Goal: Task Accomplishment & Management: Complete application form

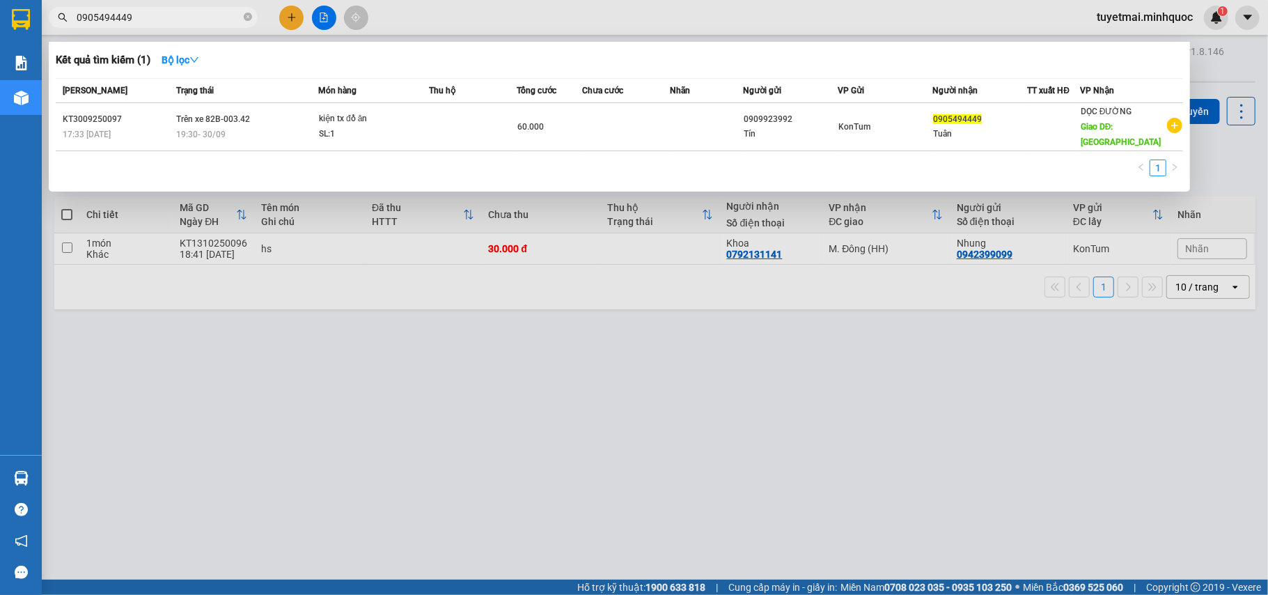
click at [212, 17] on input "0905494449" at bounding box center [159, 17] width 164 height 15
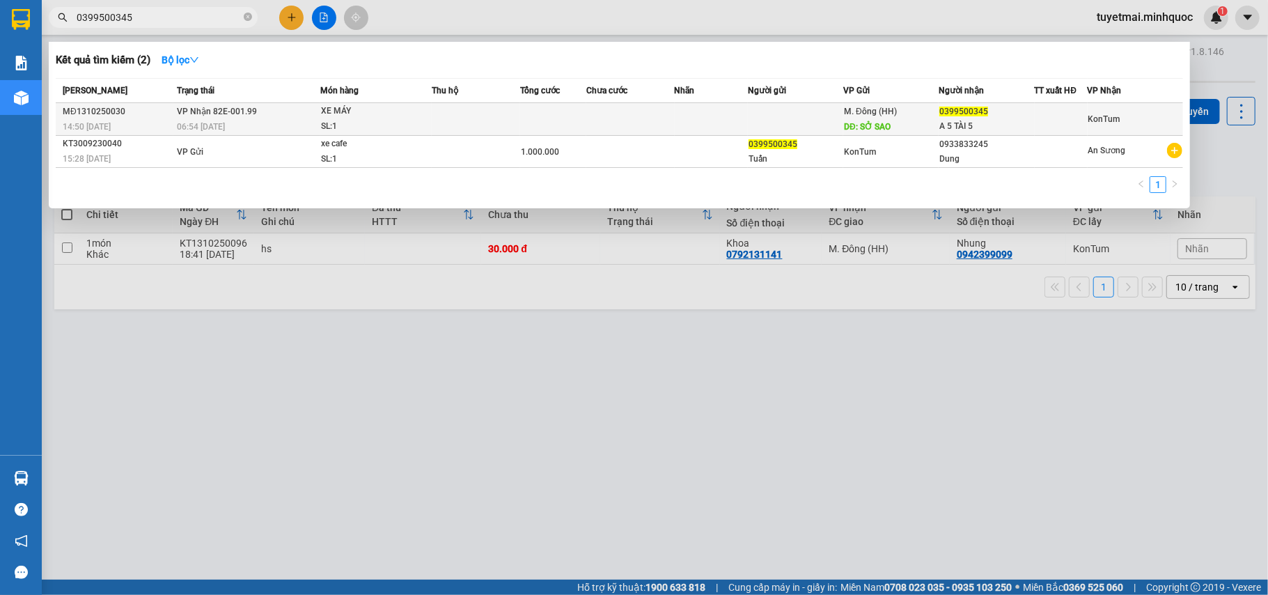
type input "0399500345"
click at [586, 128] on td at bounding box center [630, 119] width 88 height 33
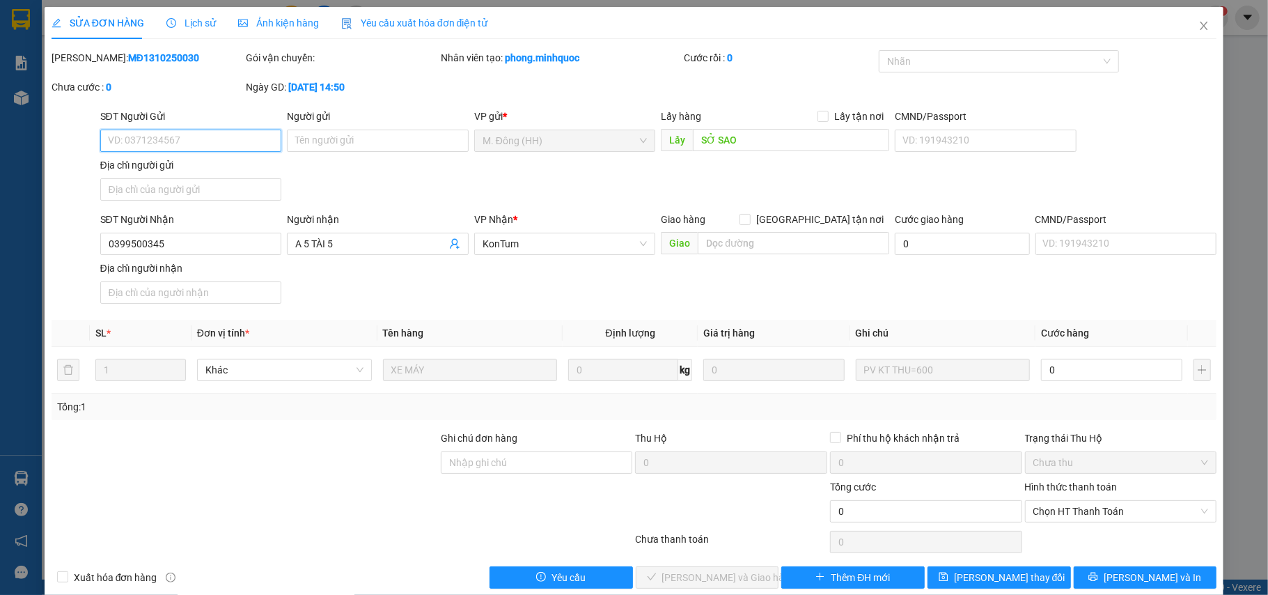
type input "SỞ SAO"
type input "0399500345"
type input "A 5 TÀI 5"
type input "0"
click at [1044, 516] on span "Chọn HT Thanh Toán" at bounding box center [1120, 511] width 175 height 21
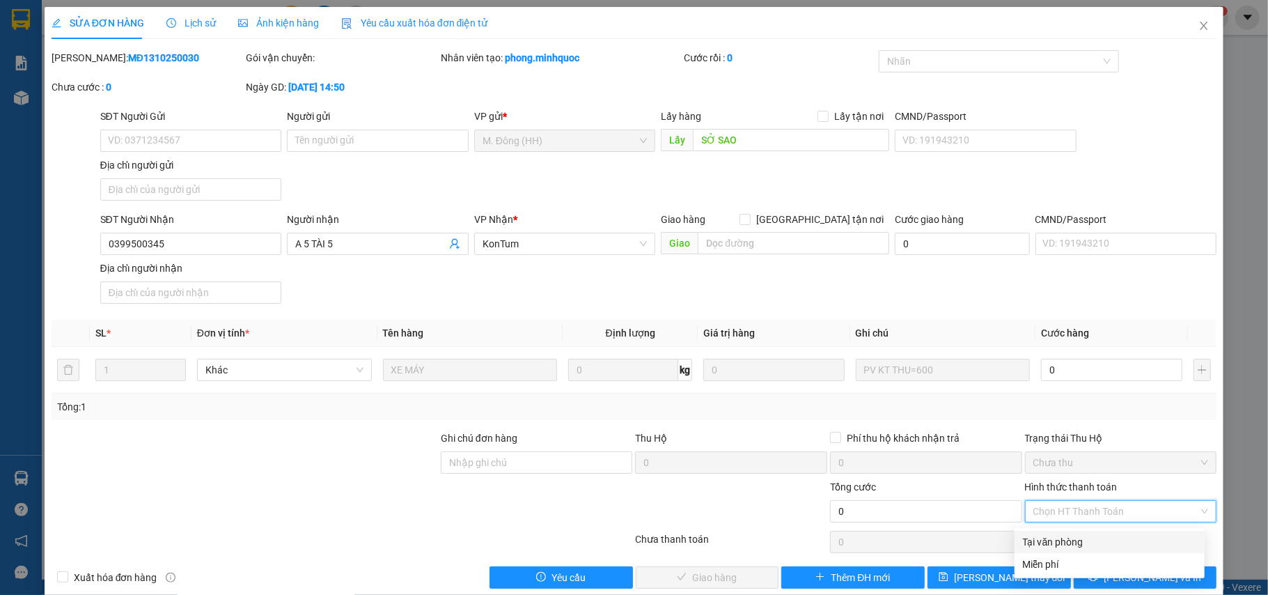
click at [1048, 541] on div "Tại văn phòng" at bounding box center [1109, 541] width 173 height 15
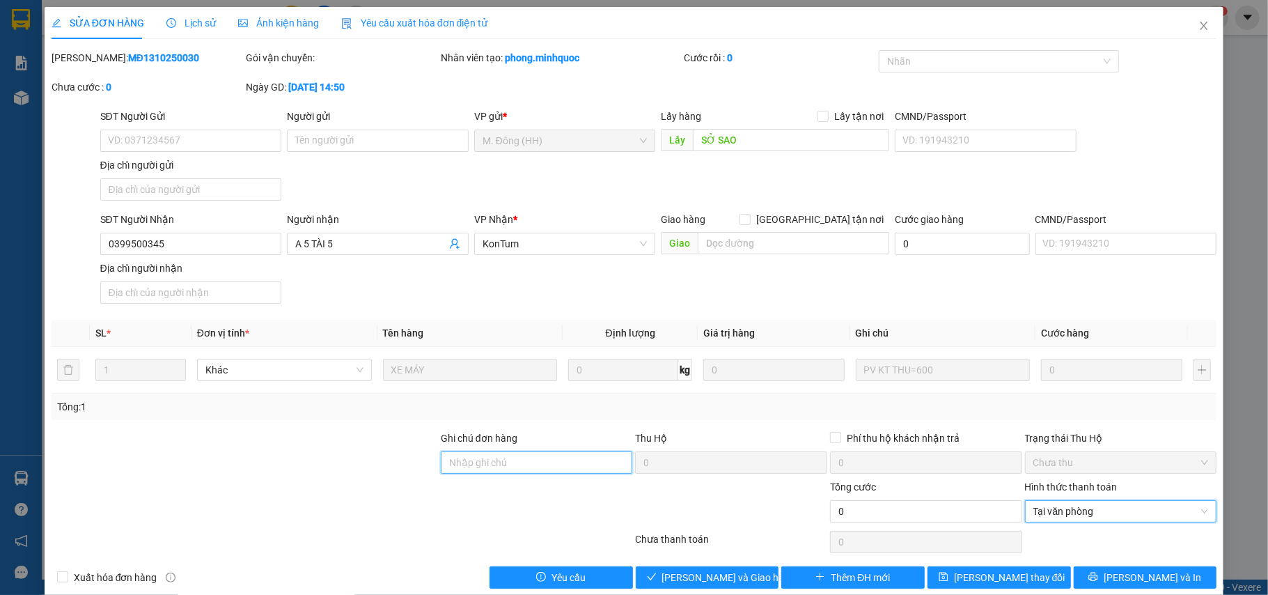
click at [532, 473] on input "Ghi chú đơn hàng" at bounding box center [537, 462] width 192 height 22
type input "600000"
drag, startPoint x: 535, startPoint y: 469, endPoint x: 333, endPoint y: 477, distance: 202.8
click at [333, 477] on div "Ghi chú đơn hàng 600000 Thu Hộ 0 Phí thu hộ khách nhận trả 0 Trạng thái Thu Hộ …" at bounding box center [634, 454] width 1168 height 49
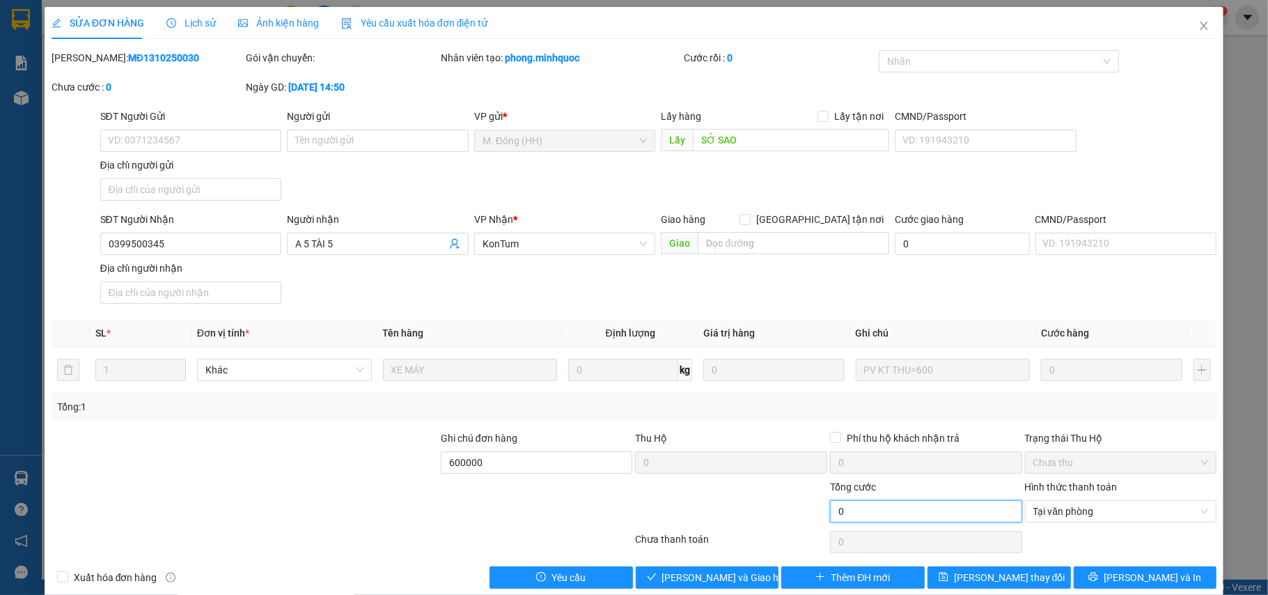
click at [842, 521] on input "0" at bounding box center [926, 511] width 192 height 22
click at [1198, 23] on icon "close" at bounding box center [1203, 25] width 11 height 11
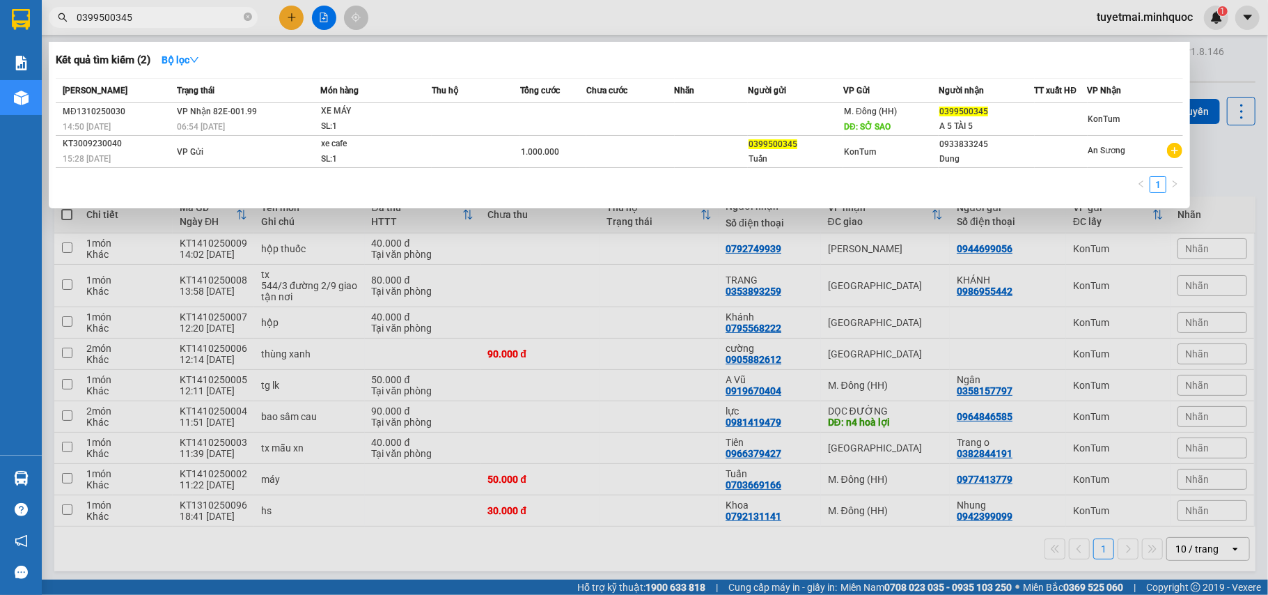
click at [143, 17] on input "0399500345" at bounding box center [159, 17] width 164 height 15
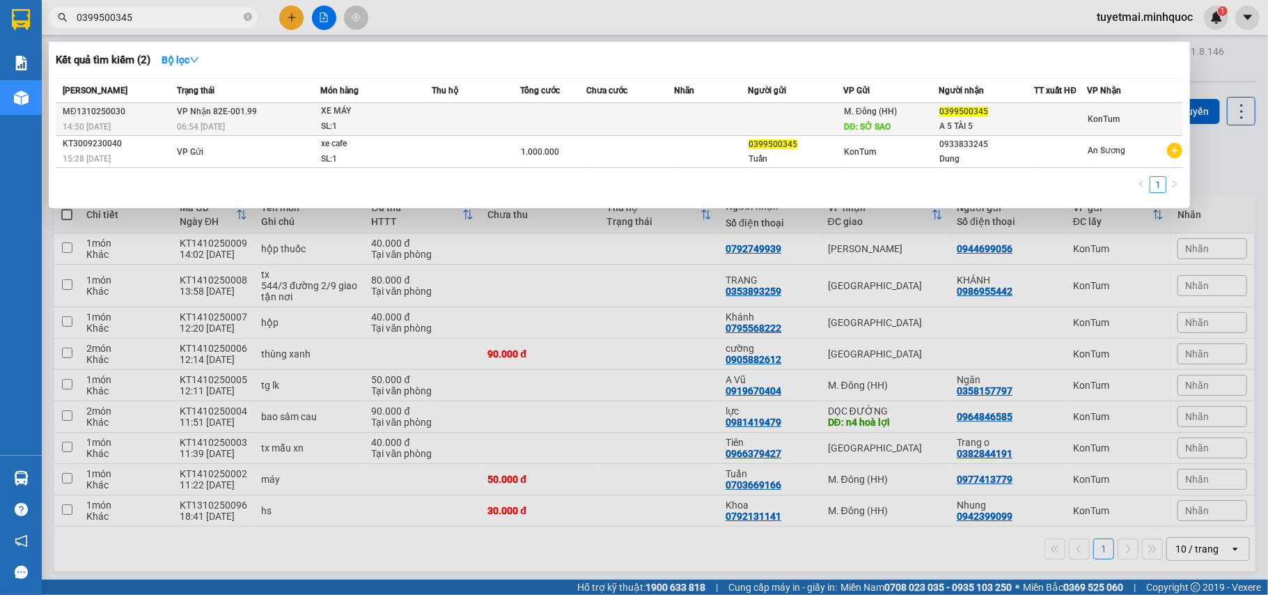
click at [404, 111] on div "XE MÁY" at bounding box center [373, 111] width 104 height 15
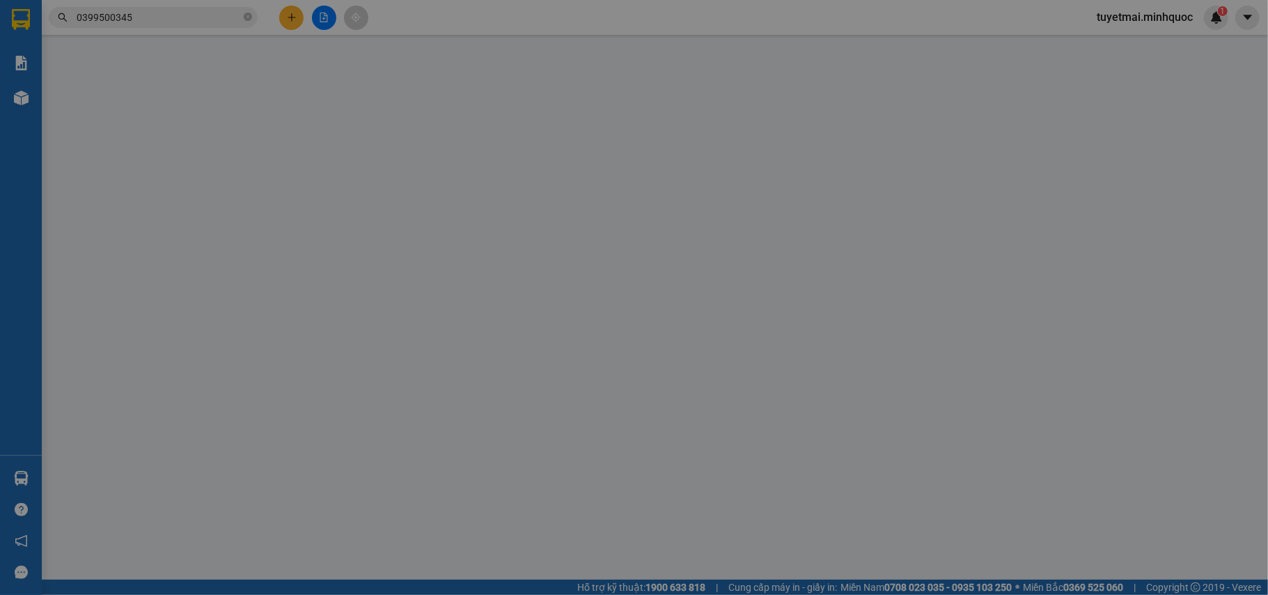
type input "SỞ SAO"
type input "0399500345"
type input "A 5 TÀI 5"
type input "0"
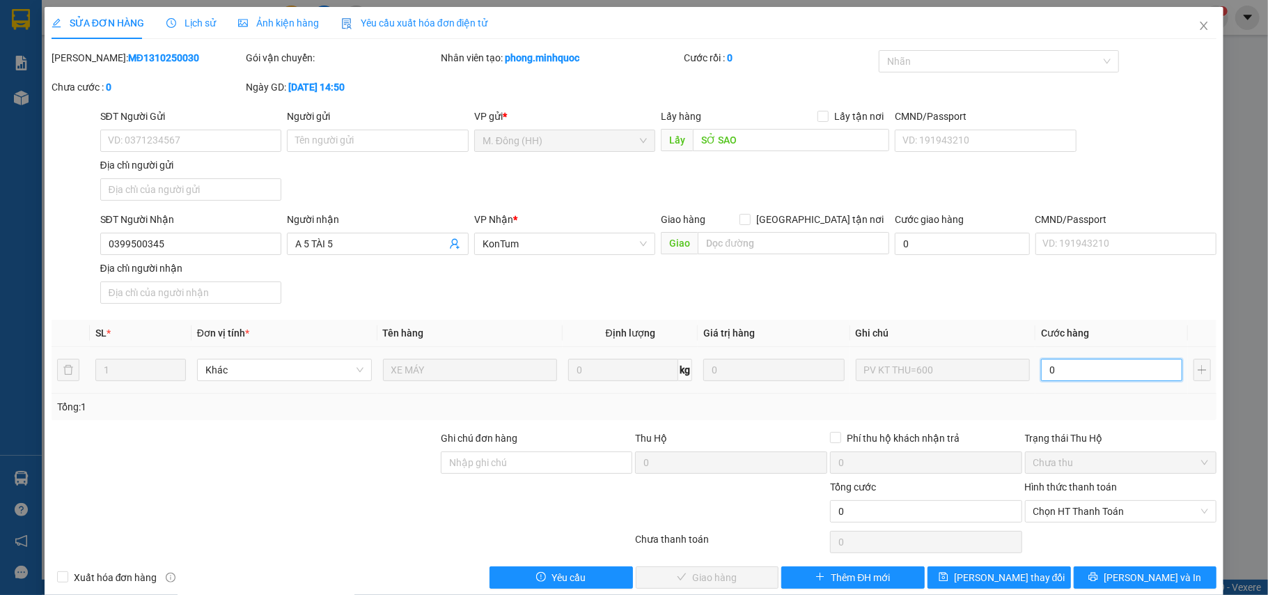
click at [1078, 370] on input "0" at bounding box center [1111, 370] width 141 height 22
type input "6"
type input "60"
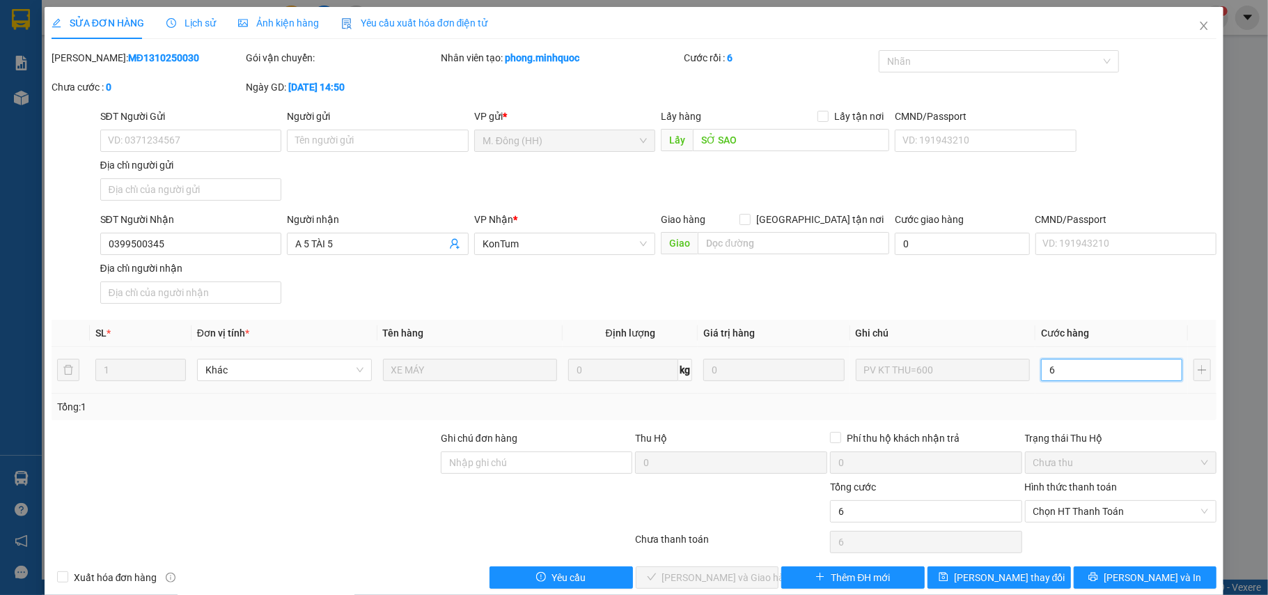
type input "60"
type input "600"
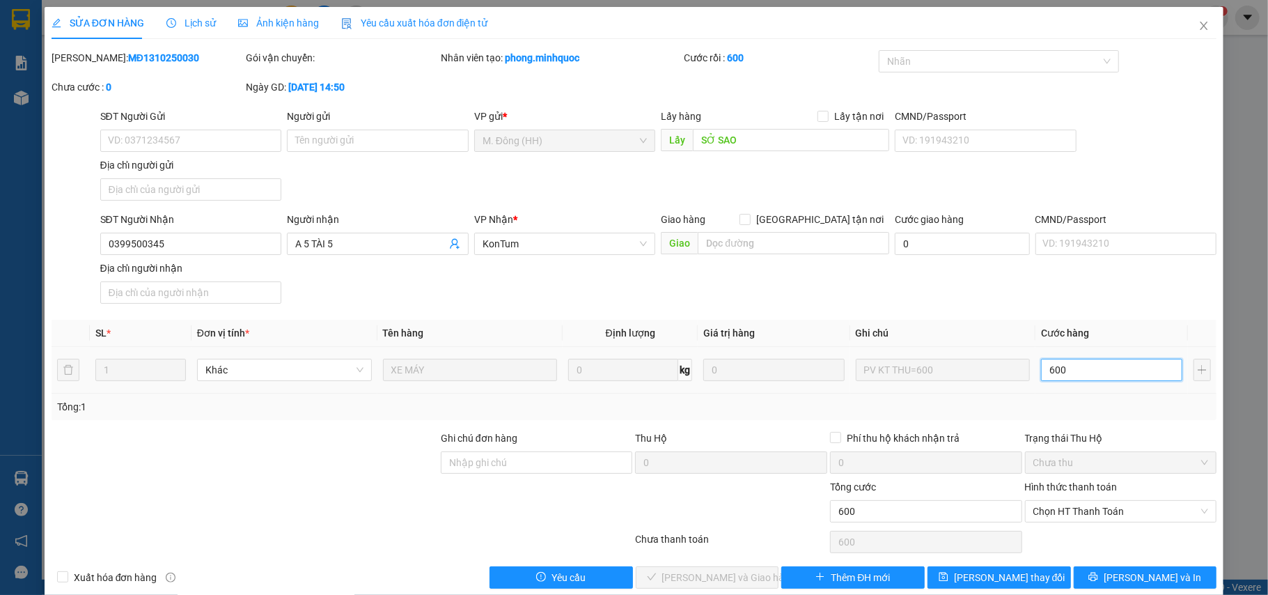
type input "6.000"
type input "60.000"
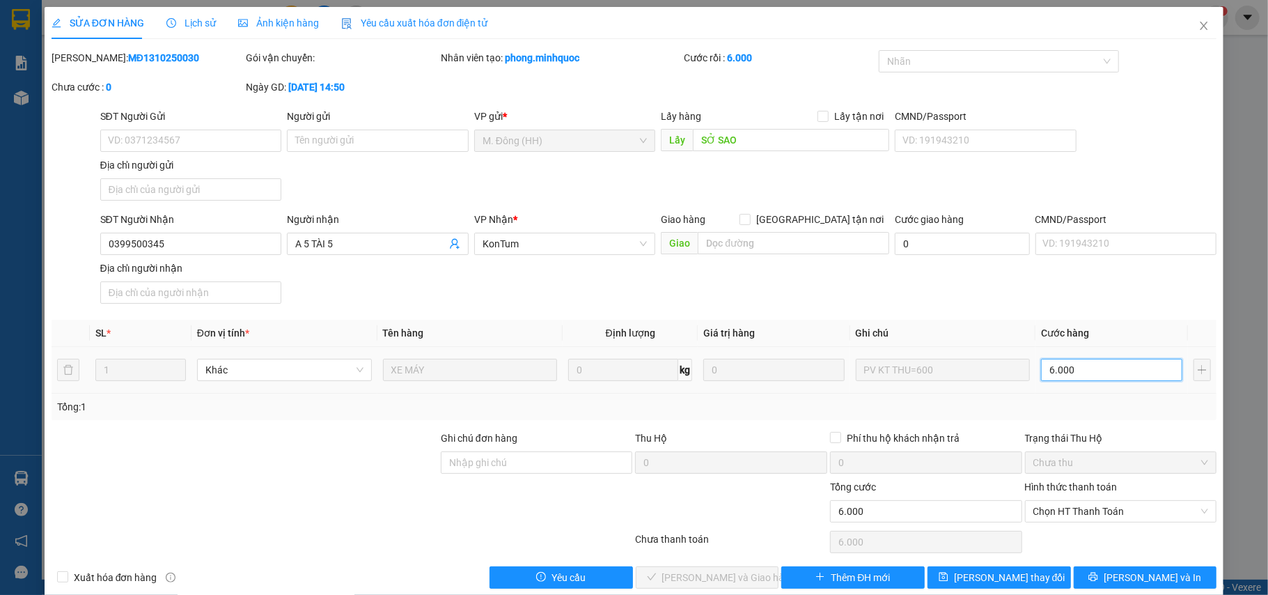
type input "60.000"
type input "600.000"
click at [508, 469] on input "Ghi chú đơn hàng" at bounding box center [537, 462] width 192 height 22
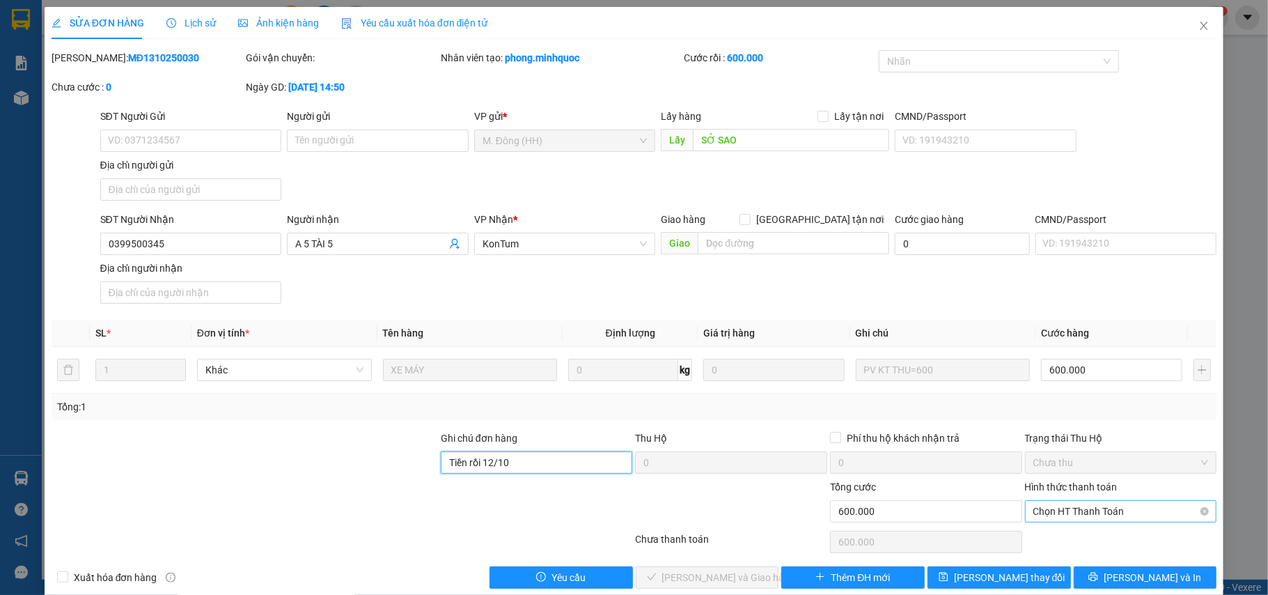
click at [1079, 508] on span "Chọn HT Thanh Toán" at bounding box center [1120, 511] width 175 height 21
type input "Tiền rồi 12/10"
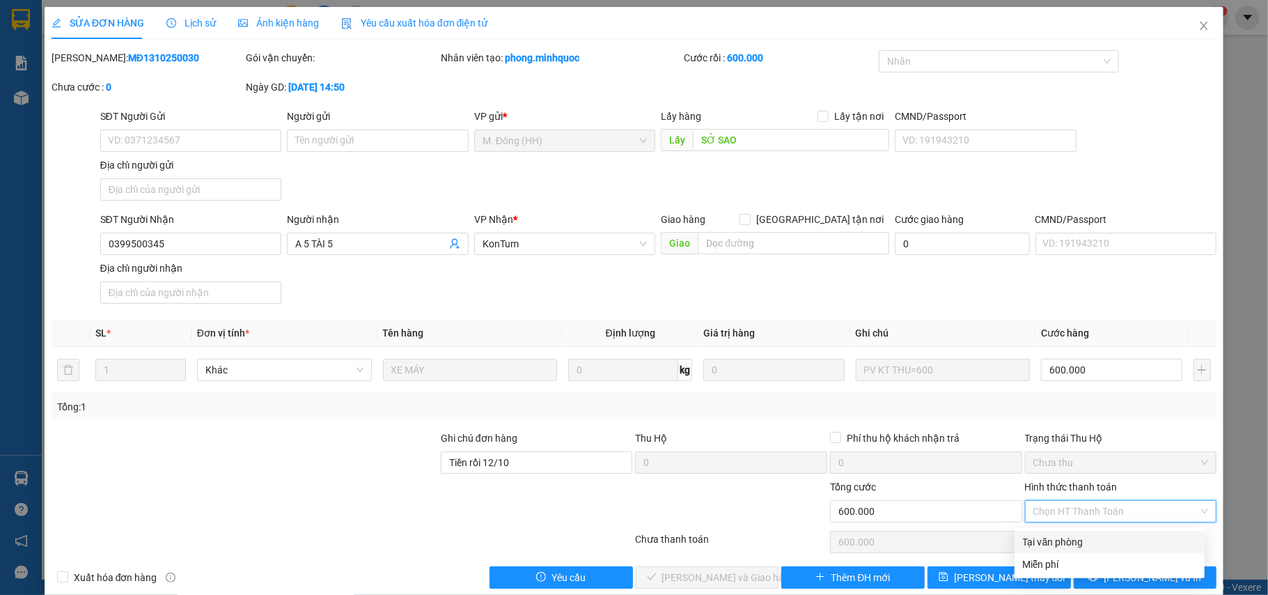
click at [1064, 541] on div "Tại văn phòng" at bounding box center [1109, 541] width 173 height 15
type input "0"
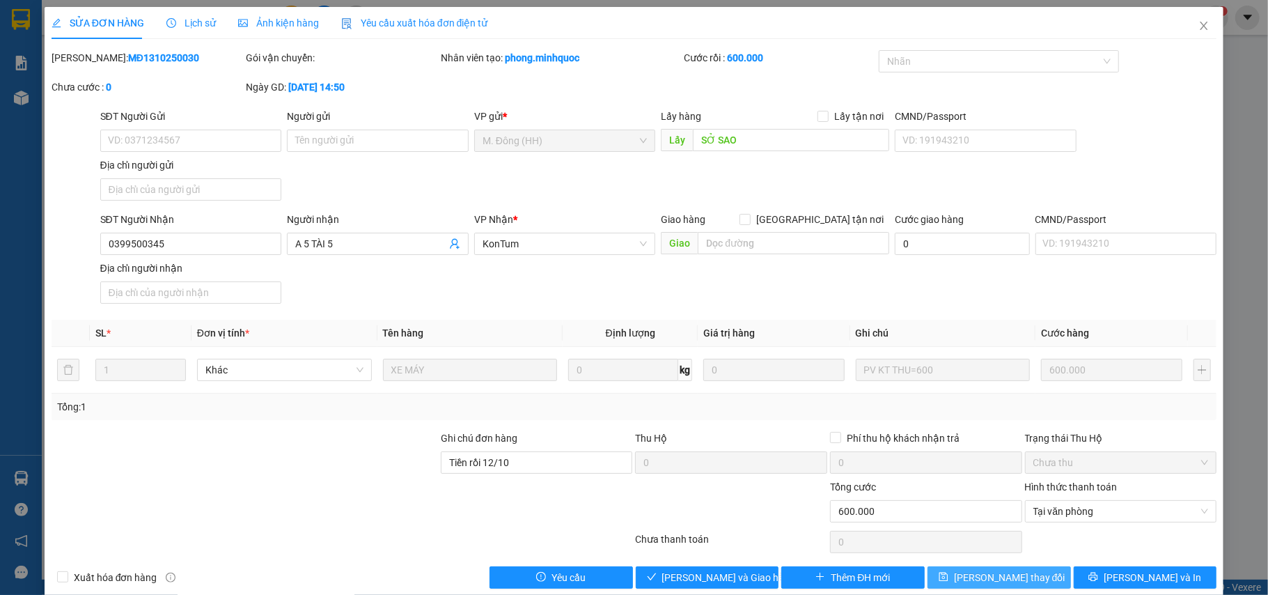
click at [998, 572] on span "[PERSON_NAME] thay đổi" at bounding box center [1009, 576] width 111 height 15
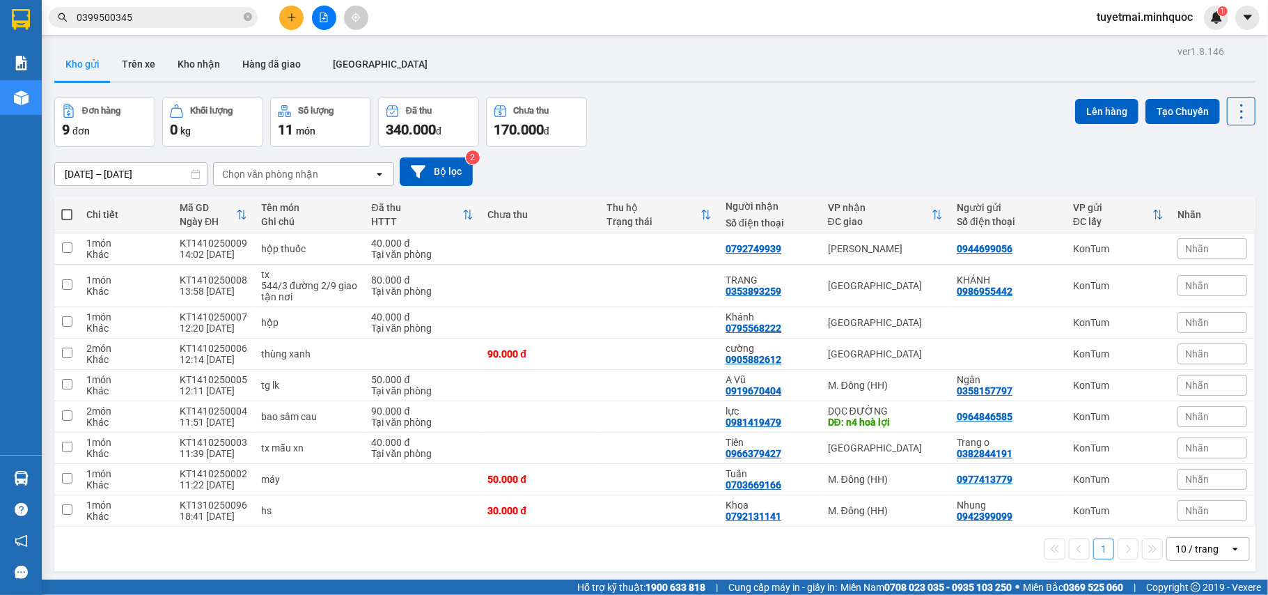
click at [145, 21] on input "0399500345" at bounding box center [159, 17] width 164 height 15
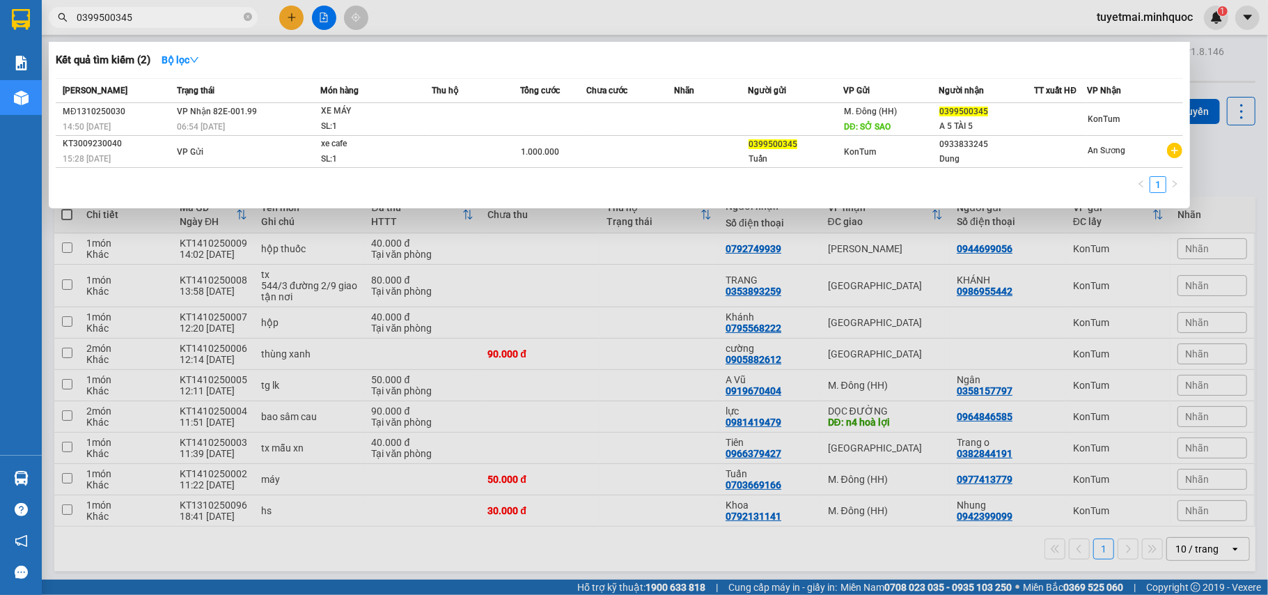
click at [146, 20] on input "0399500345" at bounding box center [159, 17] width 164 height 15
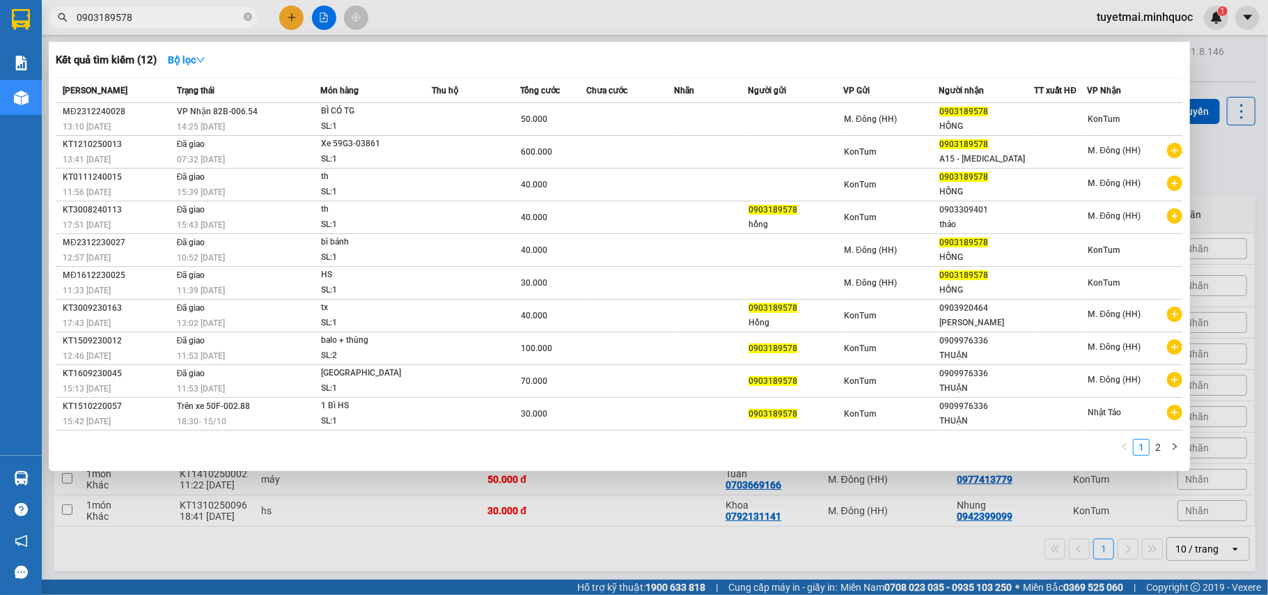
click at [191, 21] on input "0903189578" at bounding box center [159, 17] width 164 height 15
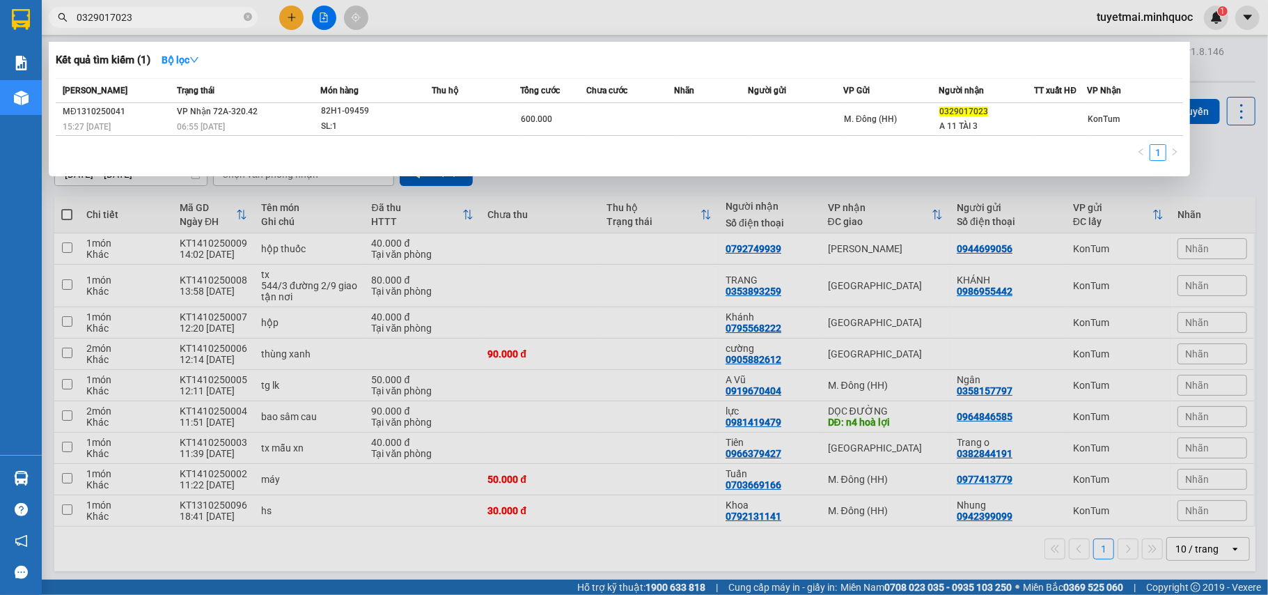
click at [163, 19] on input "0329017023" at bounding box center [159, 17] width 164 height 15
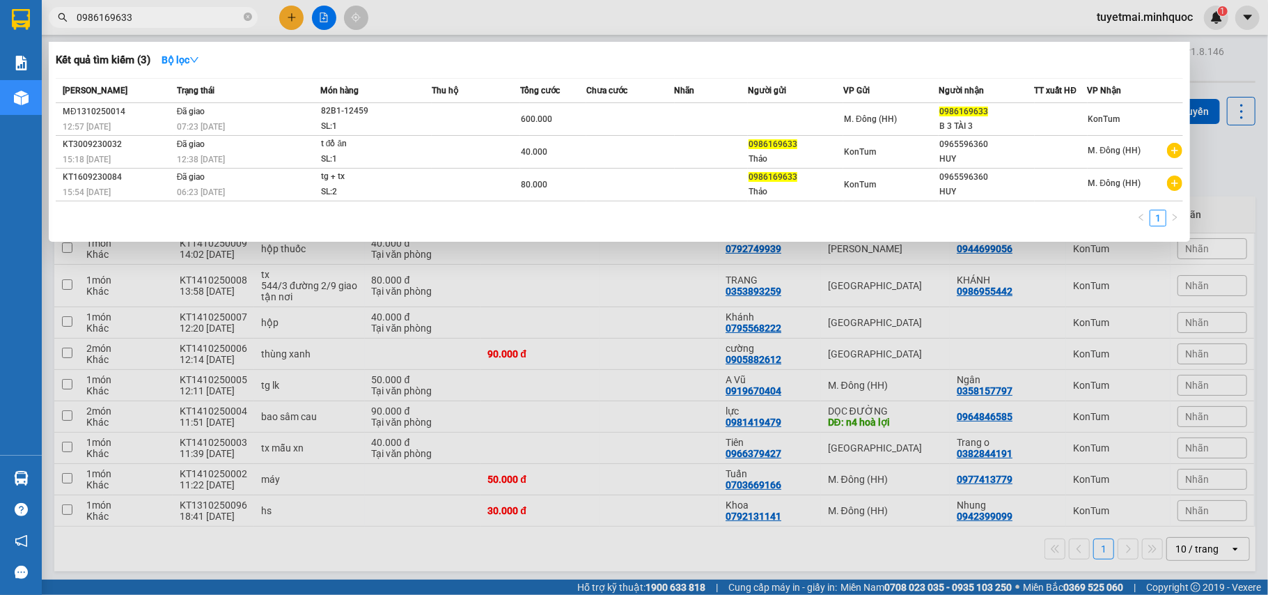
type input "0986169633"
